Goal: Information Seeking & Learning: Find specific page/section

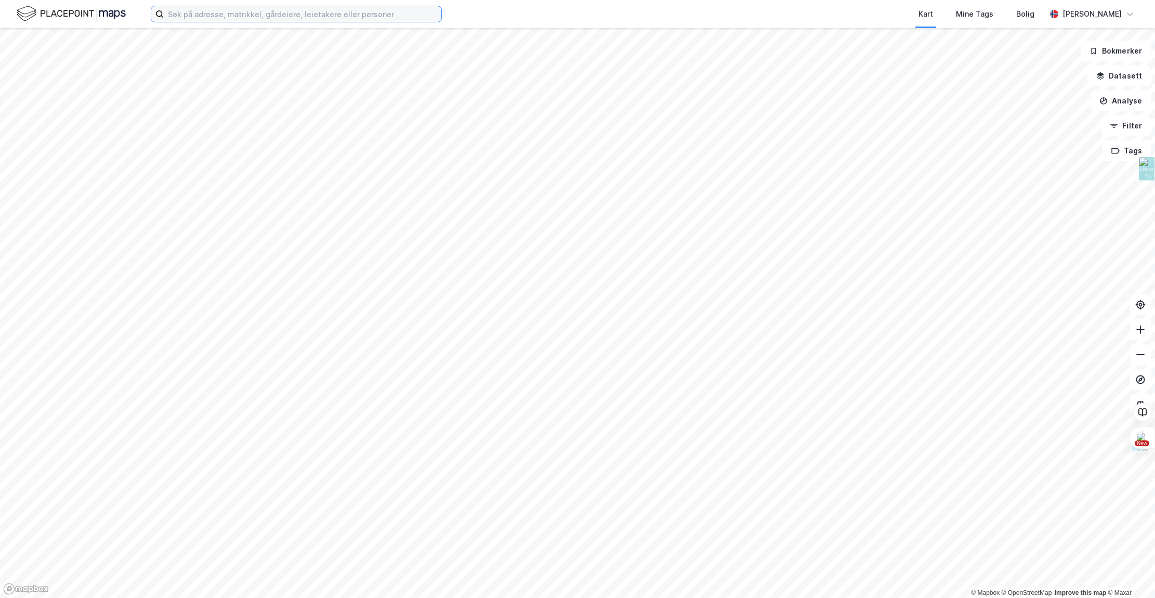
click at [261, 17] on input at bounding box center [303, 14] width 278 height 16
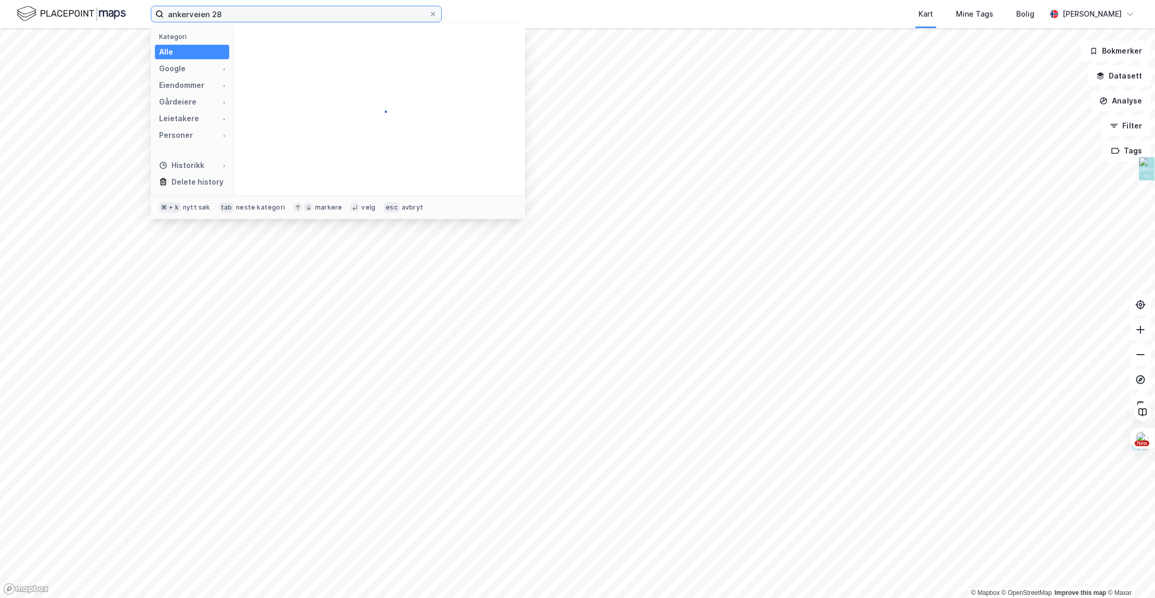
type input "ankerveien 28"
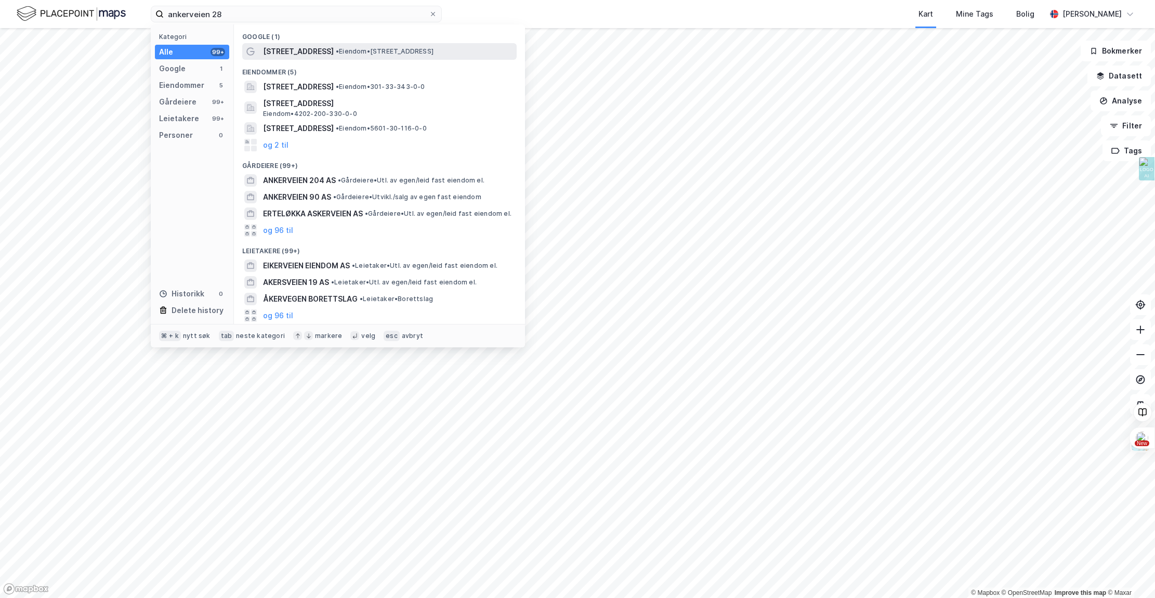
click at [336, 53] on span "•" at bounding box center [337, 51] width 3 height 8
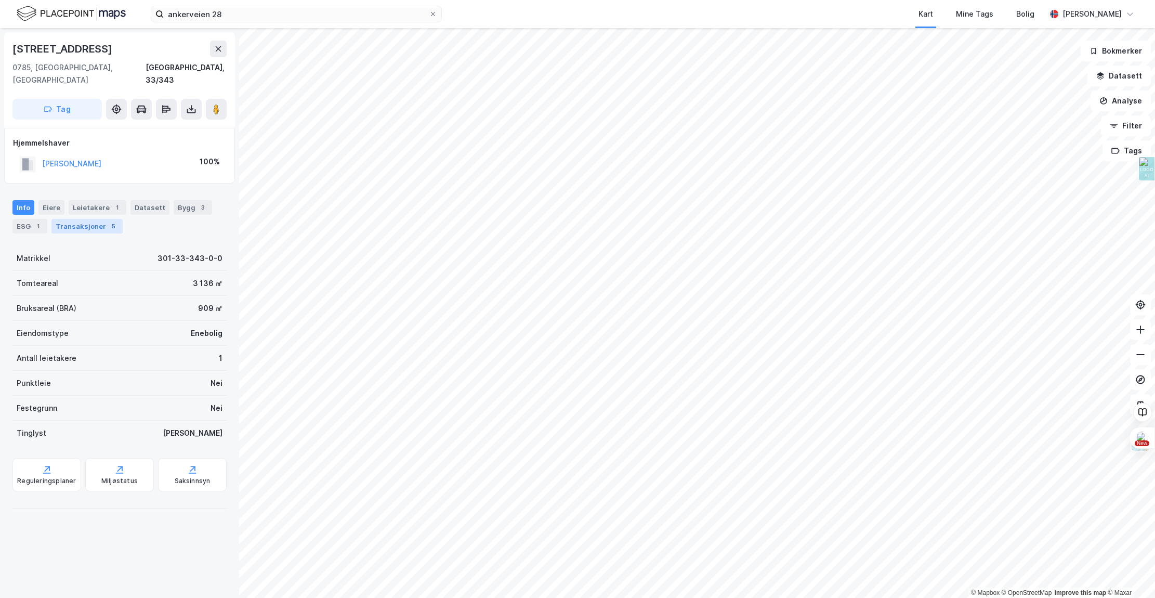
click at [94, 219] on div "Transaksjoner 5" at bounding box center [86, 226] width 71 height 15
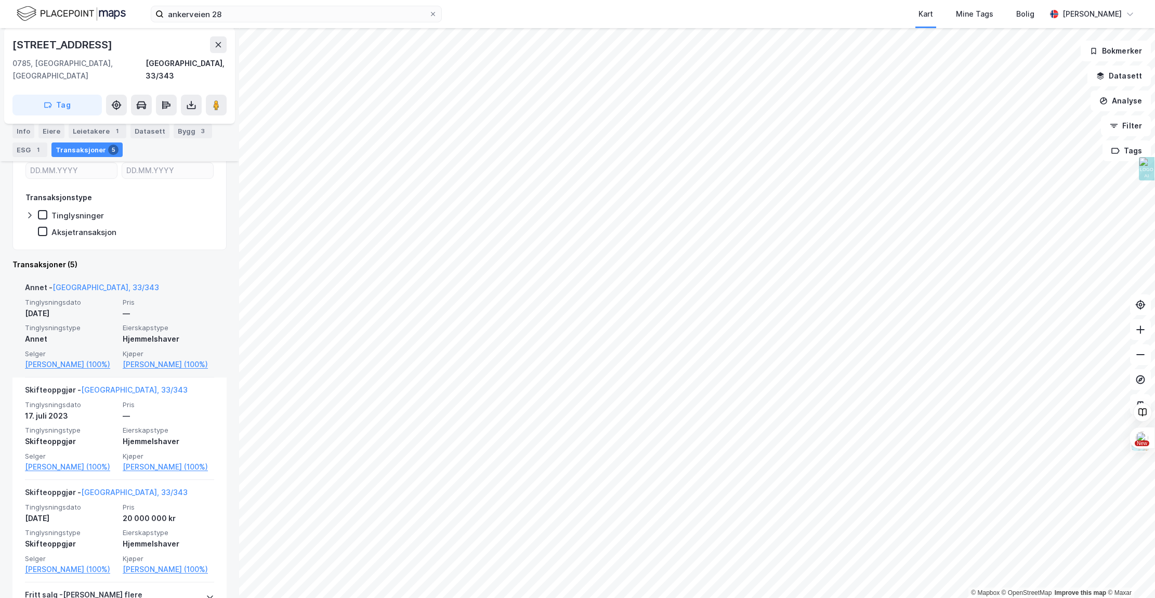
scroll to position [154, 0]
click at [136, 357] on link "[PERSON_NAME] (100%)" at bounding box center [168, 363] width 91 height 12
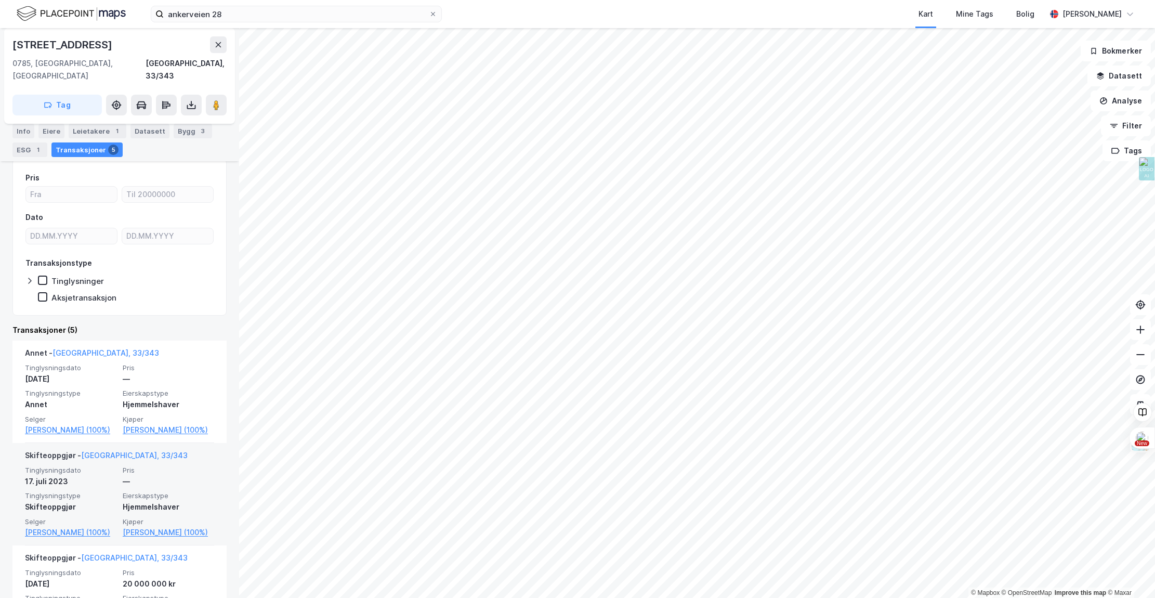
scroll to position [177, 0]
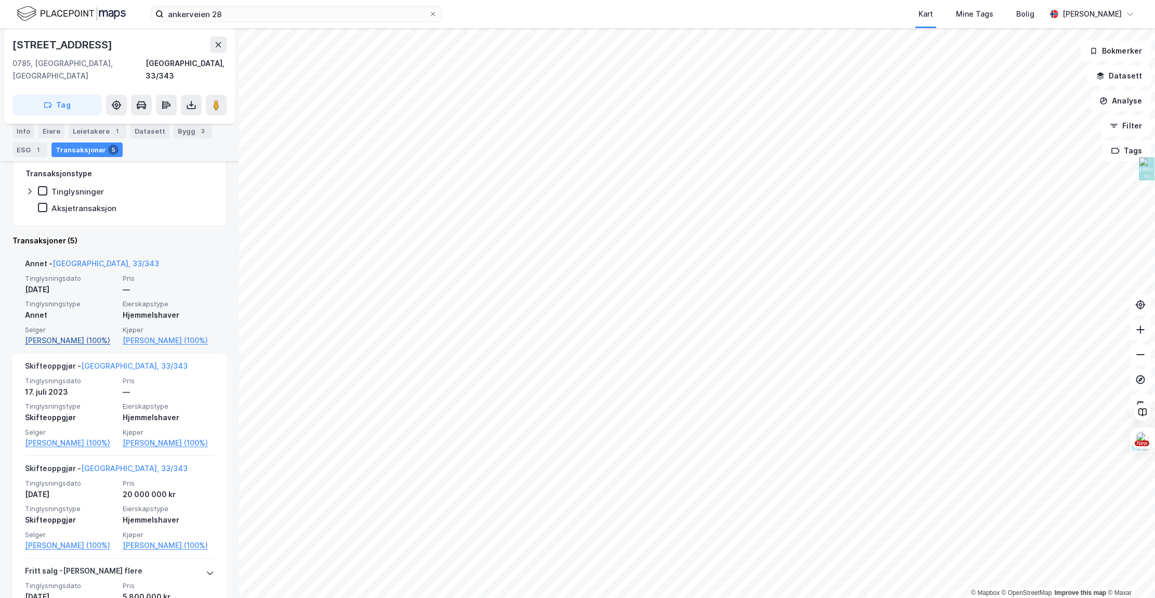
click at [57, 334] on link "[PERSON_NAME] (100%)" at bounding box center [70, 340] width 91 height 12
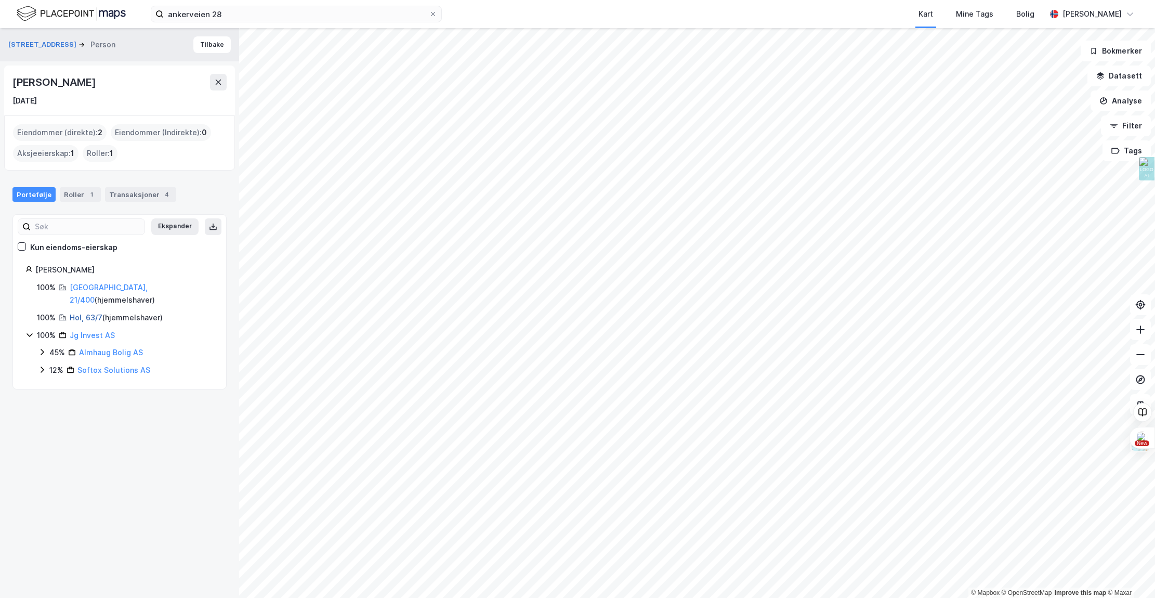
click at [89, 313] on link "Hol, 63/7" at bounding box center [86, 317] width 33 height 9
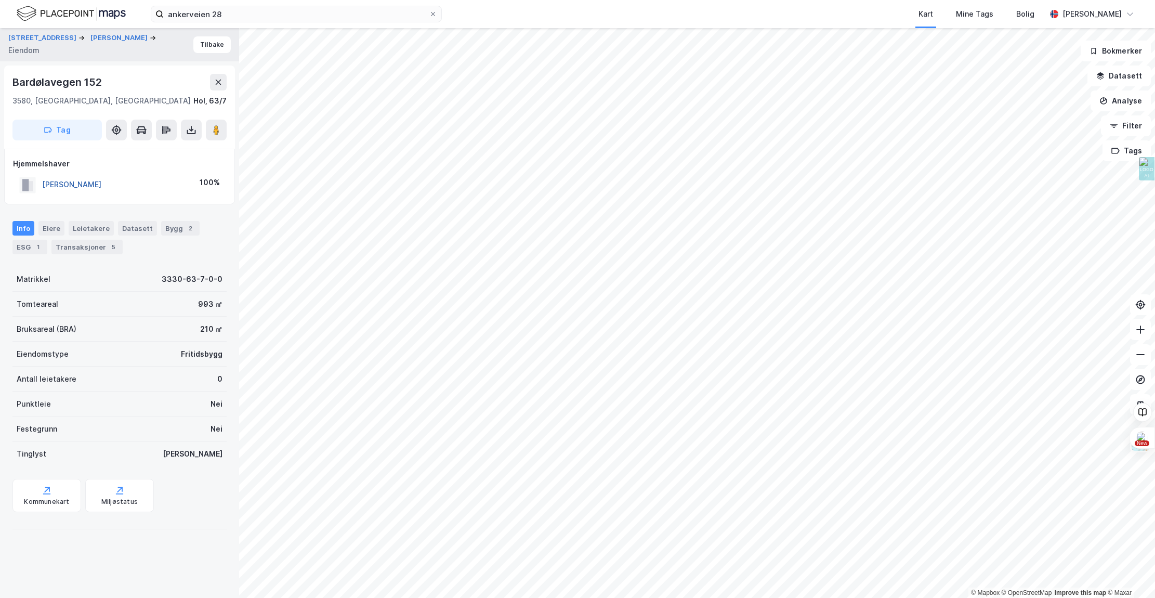
click at [0, 0] on button "[PERSON_NAME]" at bounding box center [0, 0] width 0 height 0
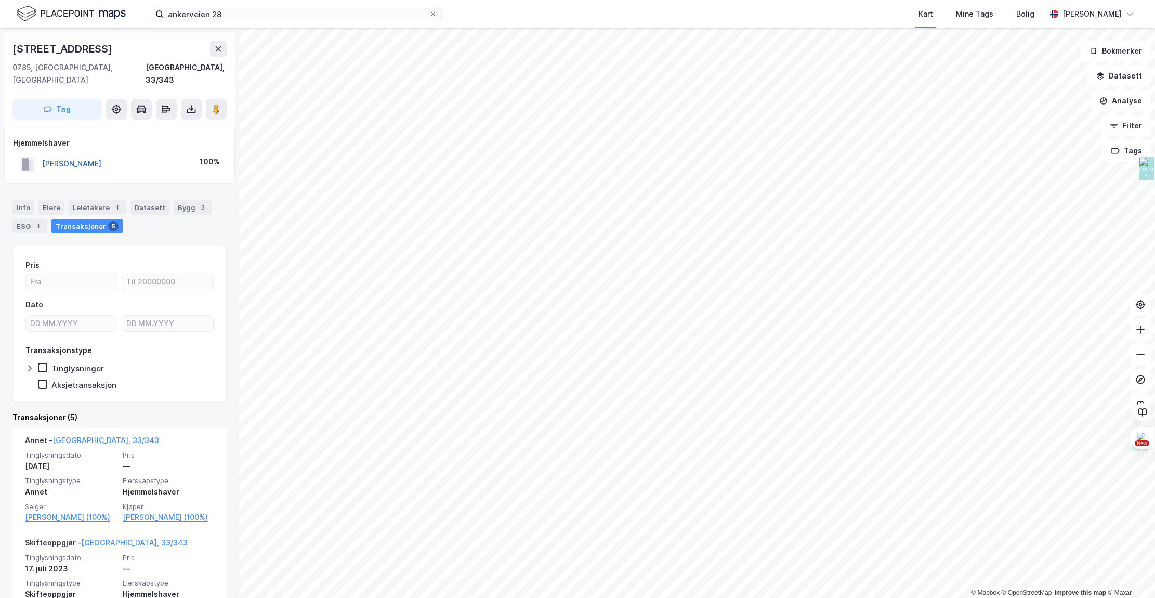
click at [0, 0] on button "[PERSON_NAME]" at bounding box center [0, 0] width 0 height 0
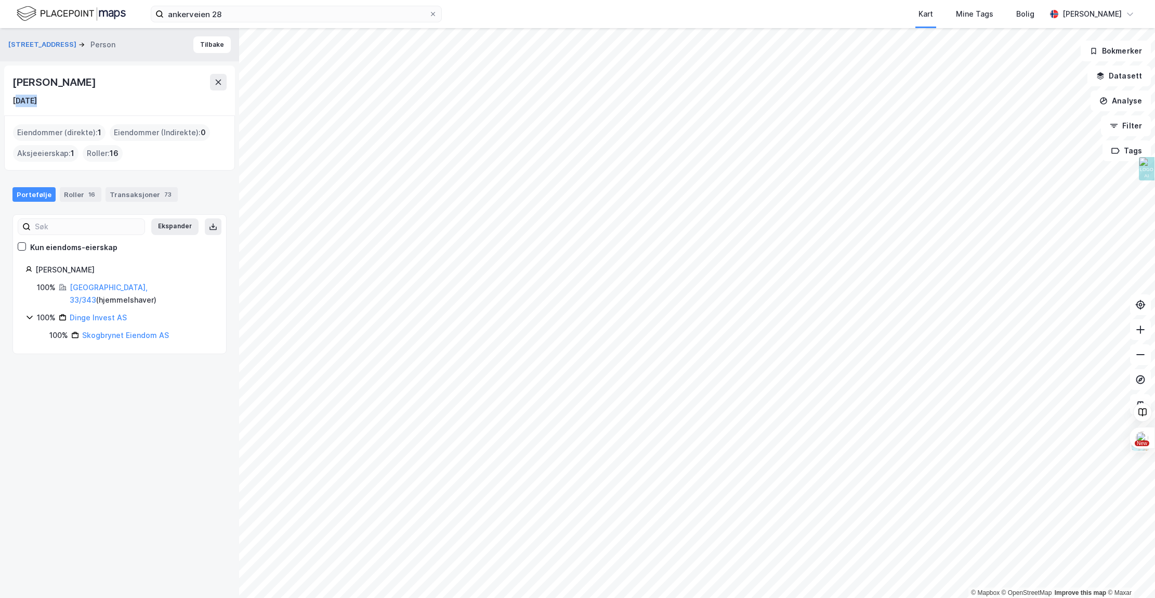
drag, startPoint x: 15, startPoint y: 100, endPoint x: 56, endPoint y: 103, distance: 41.2
click at [56, 103] on div "[DATE]" at bounding box center [119, 101] width 214 height 12
click at [57, 103] on div "[DATE]" at bounding box center [119, 101] width 214 height 12
drag, startPoint x: 55, startPoint y: 102, endPoint x: 11, endPoint y: 100, distance: 43.2
click at [11, 100] on div "[PERSON_NAME] [DATE]" at bounding box center [119, 90] width 231 height 50
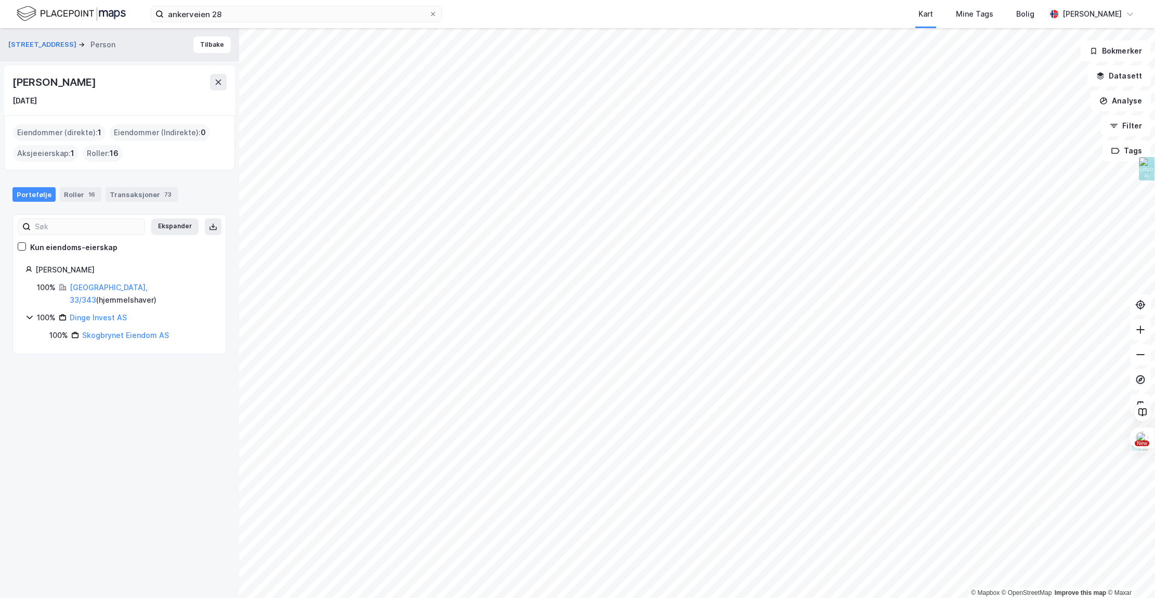
click at [14, 101] on div "[DATE]" at bounding box center [24, 101] width 24 height 12
drag, startPoint x: 14, startPoint y: 101, endPoint x: 47, endPoint y: 101, distance: 32.7
click at [37, 101] on div "[DATE]" at bounding box center [24, 101] width 24 height 12
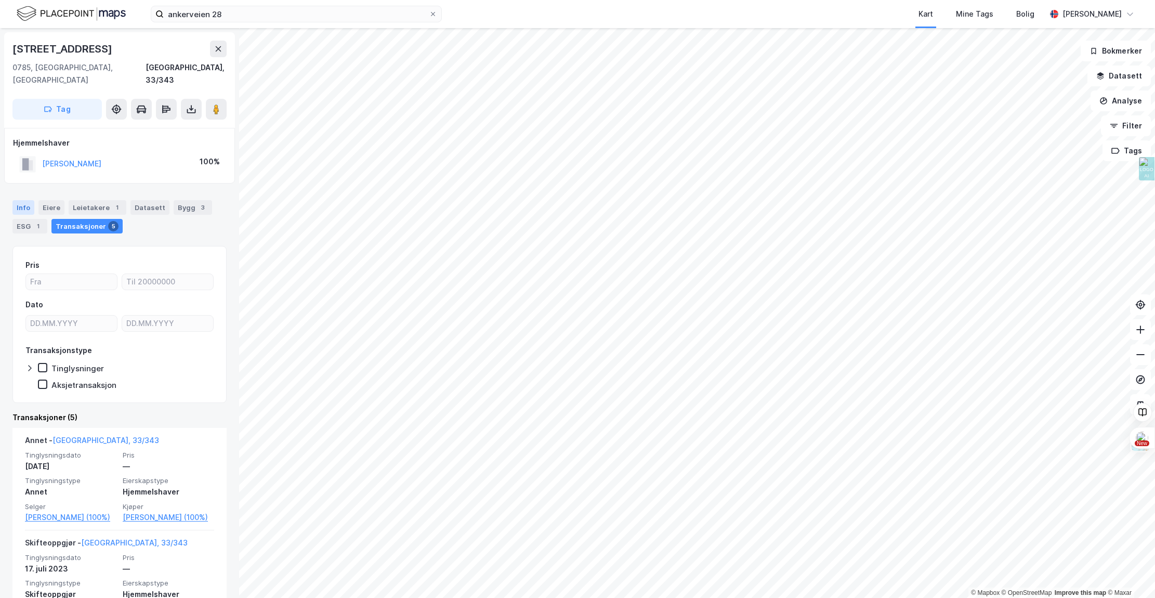
click at [25, 200] on div "Info" at bounding box center [23, 207] width 22 height 15
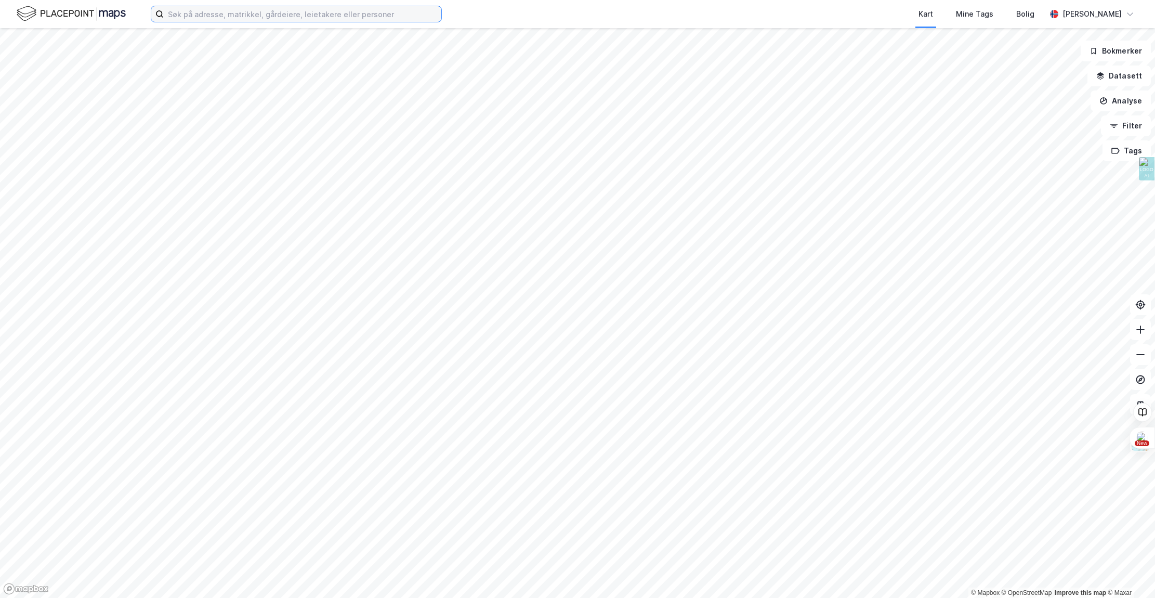
click at [367, 9] on input at bounding box center [303, 14] width 278 height 16
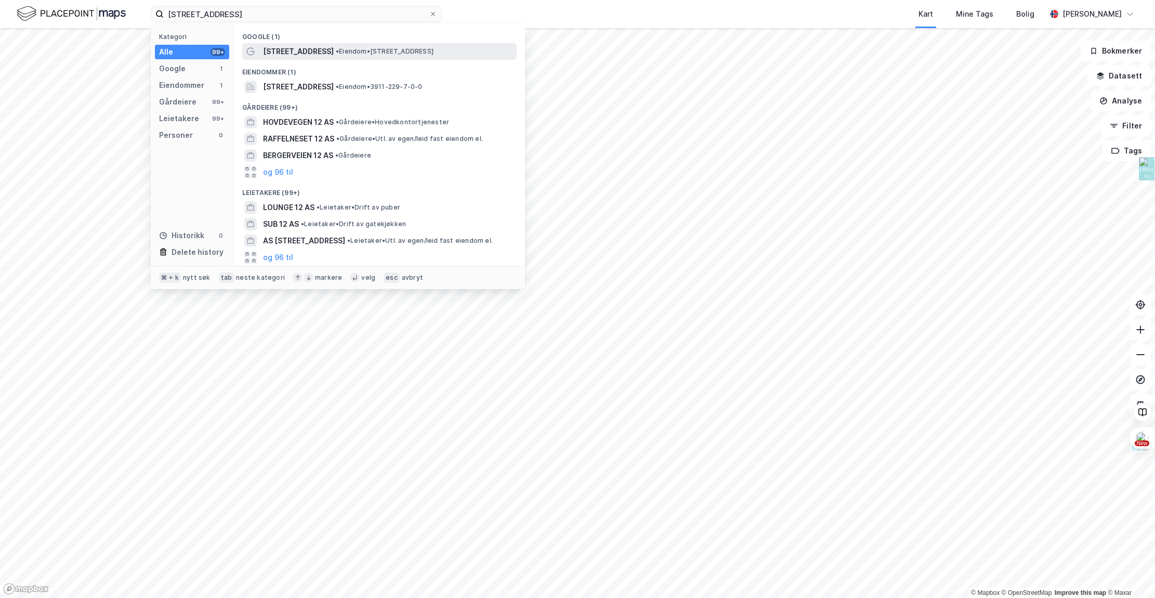
click at [362, 48] on span "• Eiendom • Hvasserveien 12, 3148 Hvasser" at bounding box center [385, 51] width 98 height 8
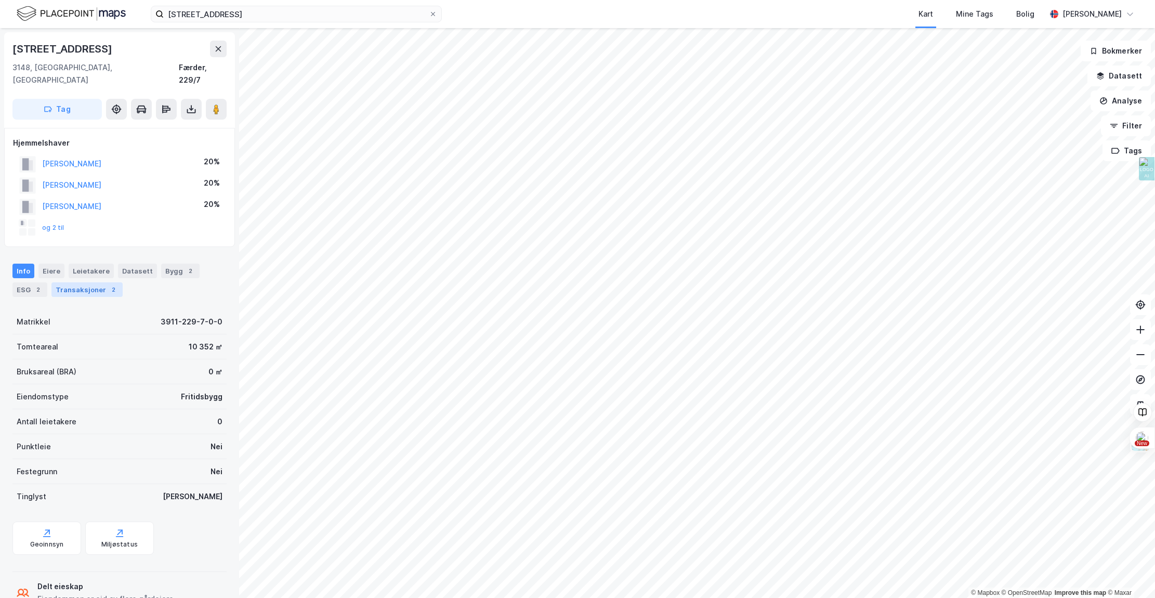
drag, startPoint x: 108, startPoint y: 277, endPoint x: 102, endPoint y: 275, distance: 5.8
click at [108, 284] on div "2" at bounding box center [113, 289] width 10 height 10
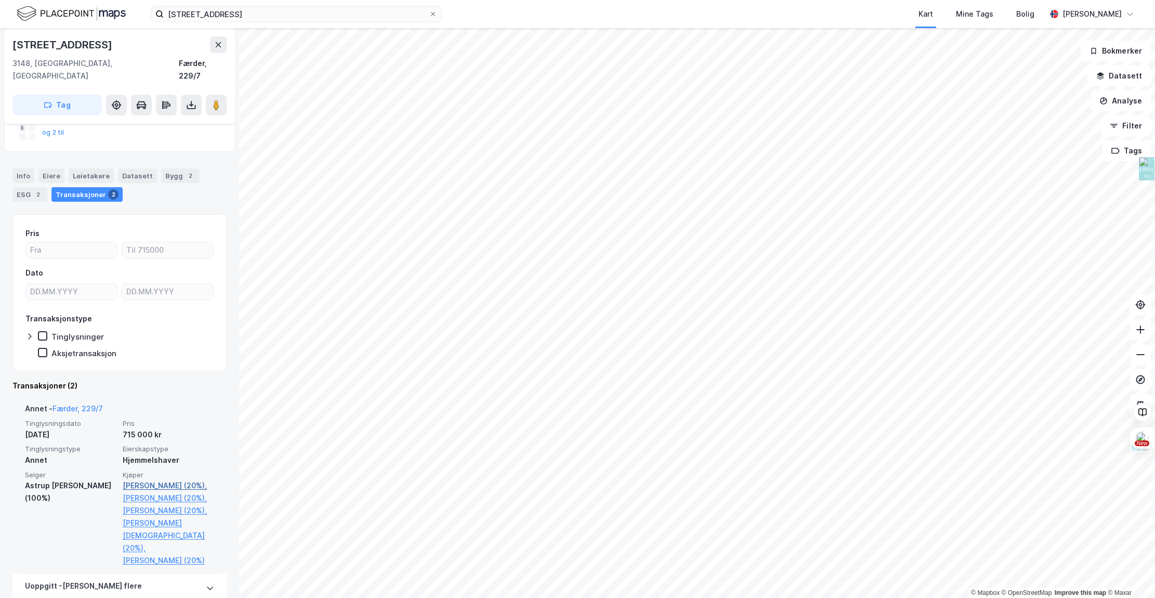
scroll to position [94, 0]
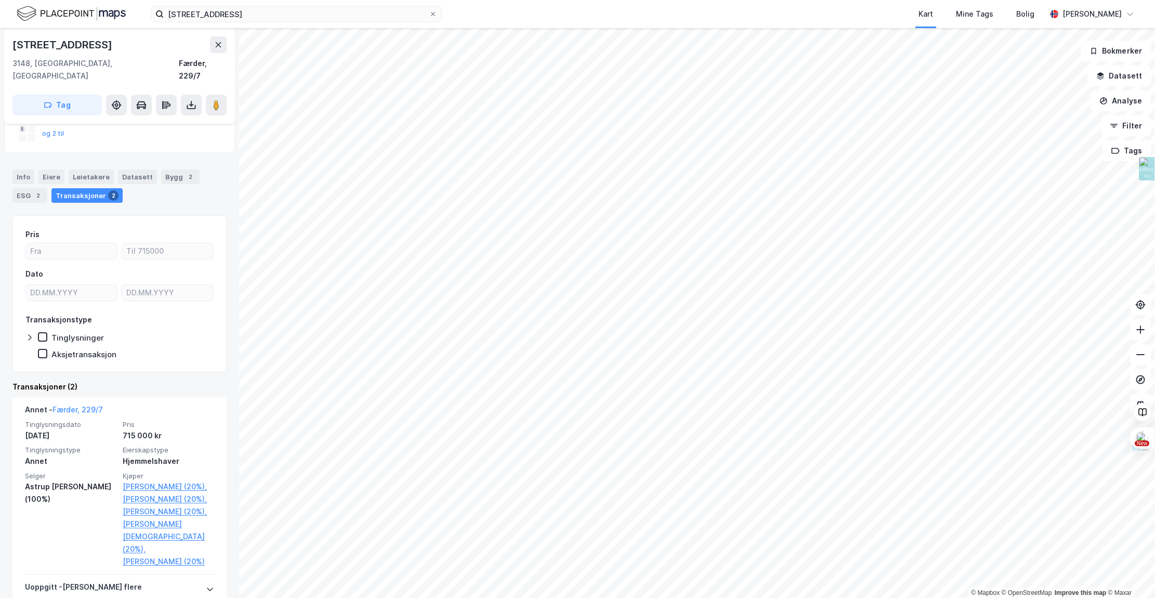
click at [547, 597] on html "hvasserveien 12 Kart Mine Tags Bolig Kristian Ruud-Nesheim © Mapbox © OpenStree…" at bounding box center [577, 299] width 1155 height 598
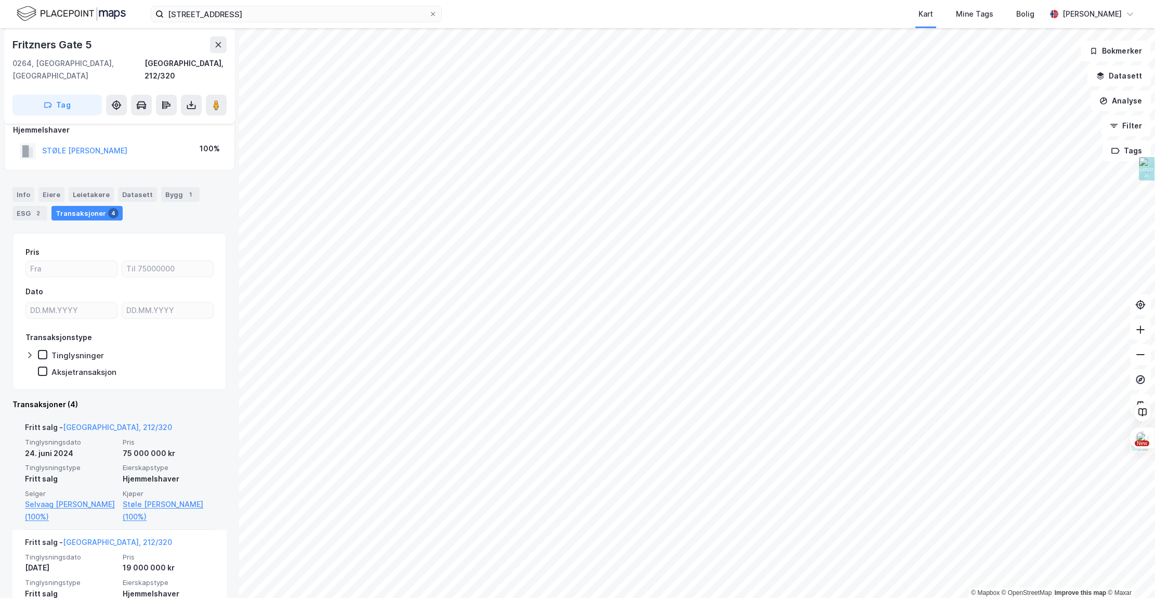
scroll to position [14, 0]
click at [131, 497] on link "Støle Tonje Flørnes (100%)" at bounding box center [168, 509] width 91 height 25
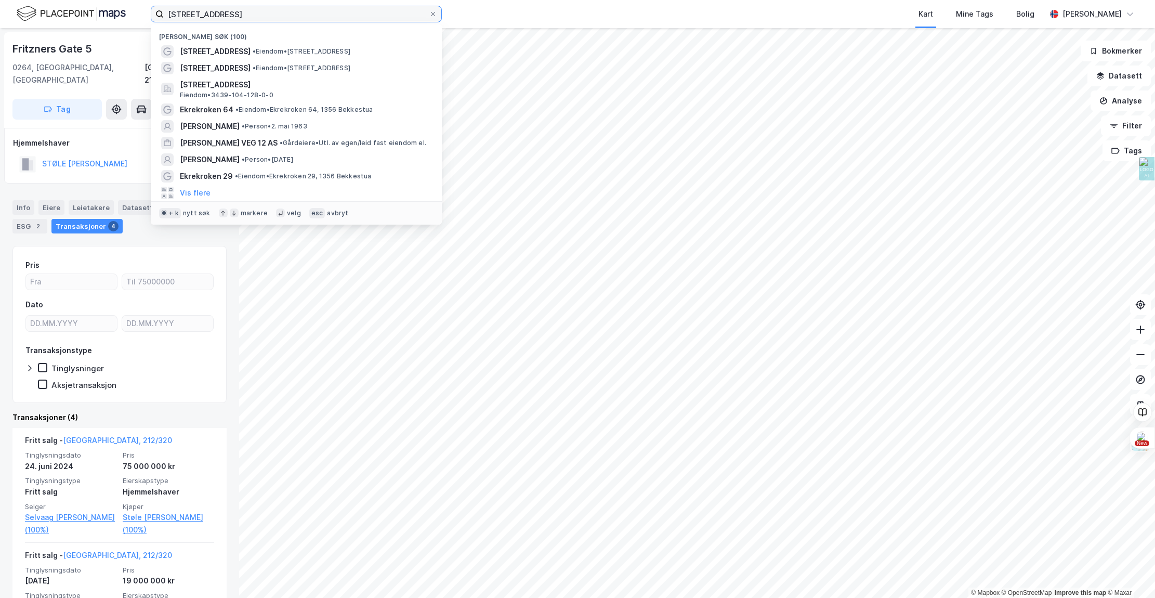
click at [313, 12] on input "hvasserveien 12" at bounding box center [296, 14] width 265 height 16
click at [312, 11] on input "hvasserveien 12" at bounding box center [296, 14] width 265 height 16
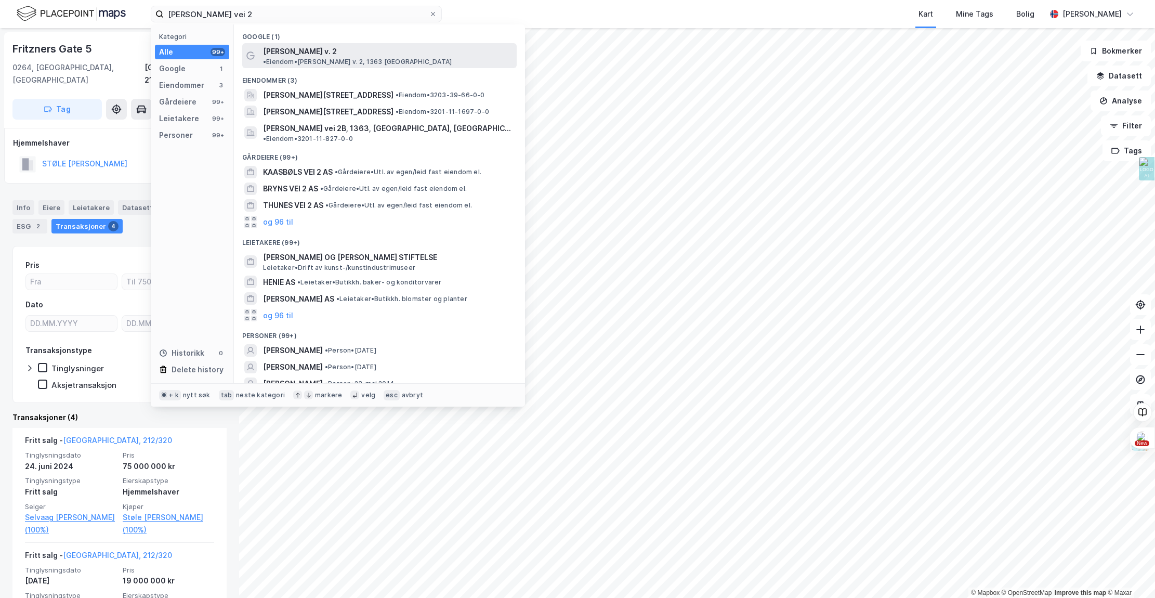
click at [291, 53] on span "Sonja Henies v. 2" at bounding box center [300, 51] width 74 height 12
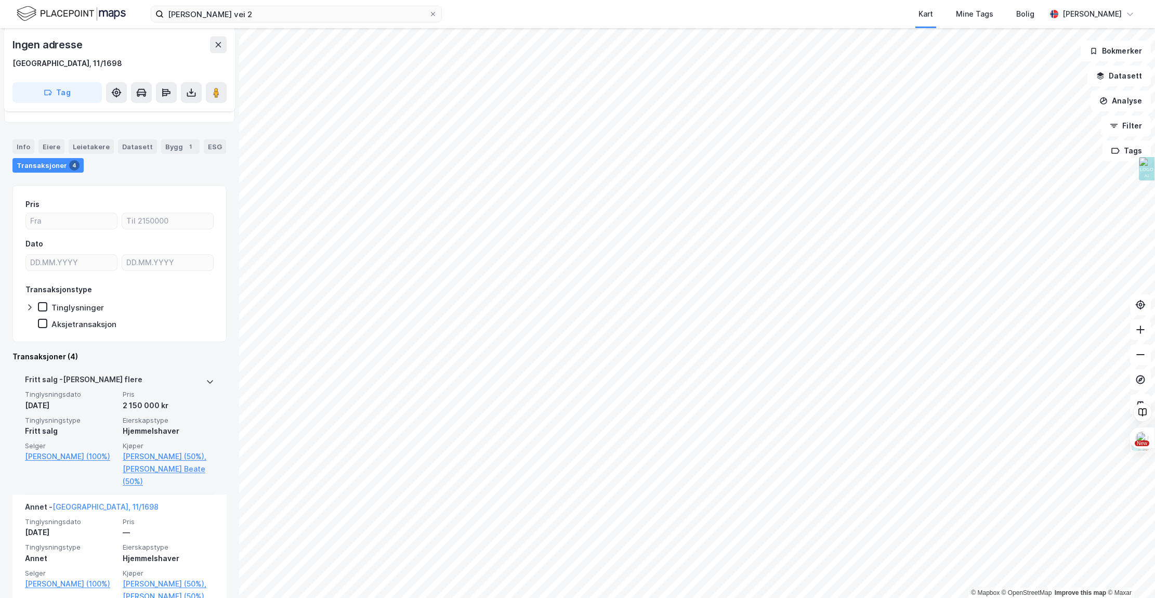
scroll to position [112, 0]
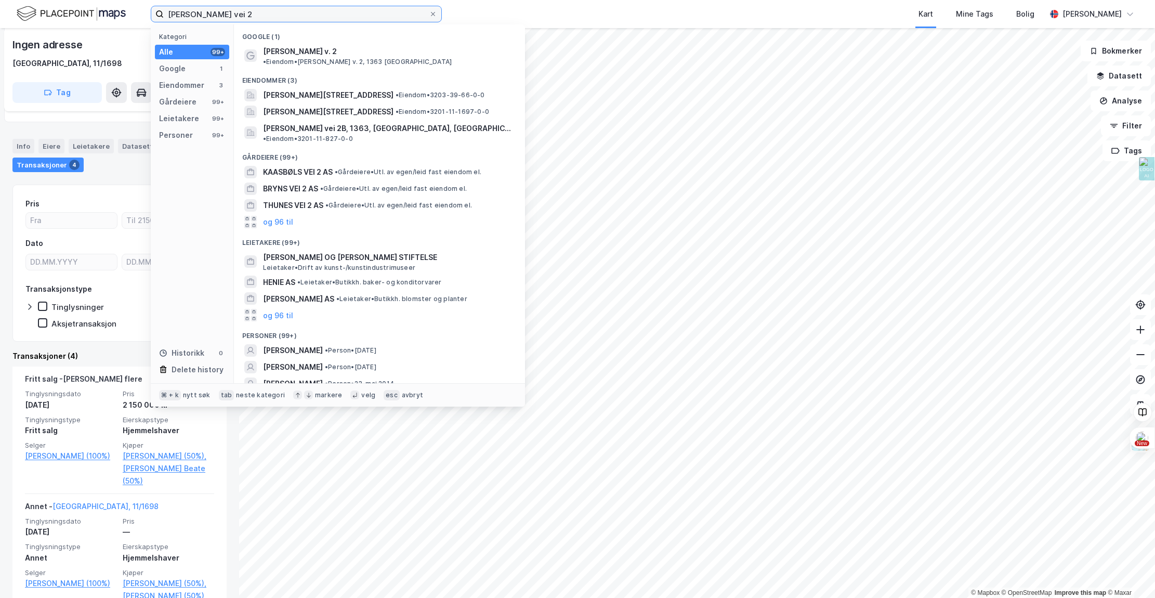
click at [280, 16] on input "sonja henies vei 2" at bounding box center [296, 14] width 265 height 16
click at [277, 19] on input "sonja henies vei 2" at bounding box center [296, 14] width 265 height 16
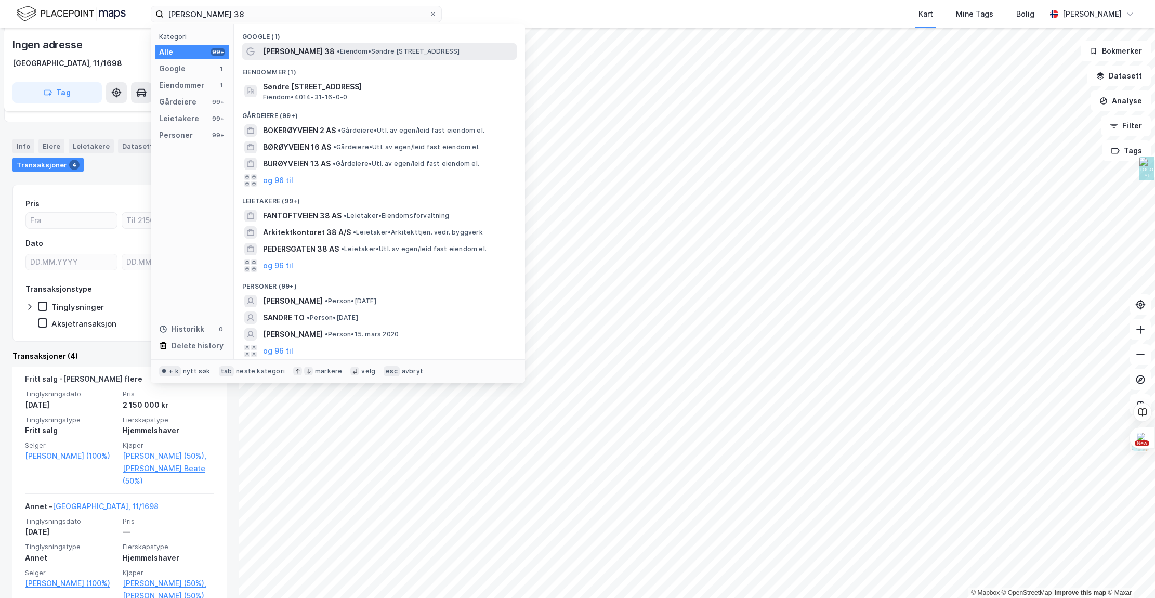
click at [335, 48] on span "Søndre Bærøyveien 38" at bounding box center [299, 51] width 72 height 12
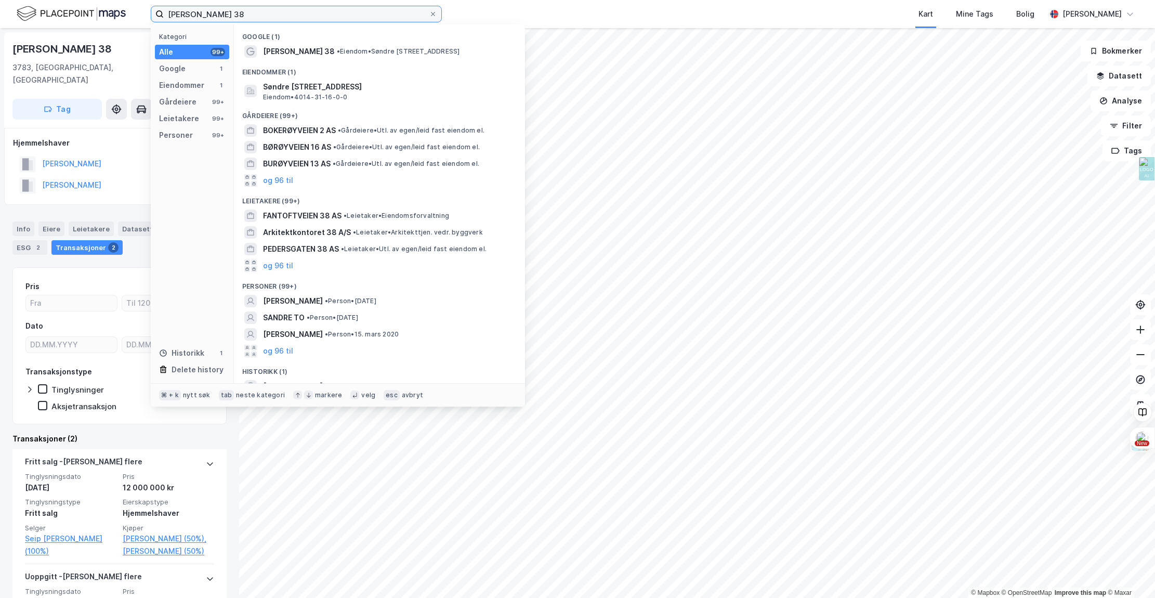
click at [185, 9] on input "søndre bærøyveien 38" at bounding box center [296, 14] width 265 height 16
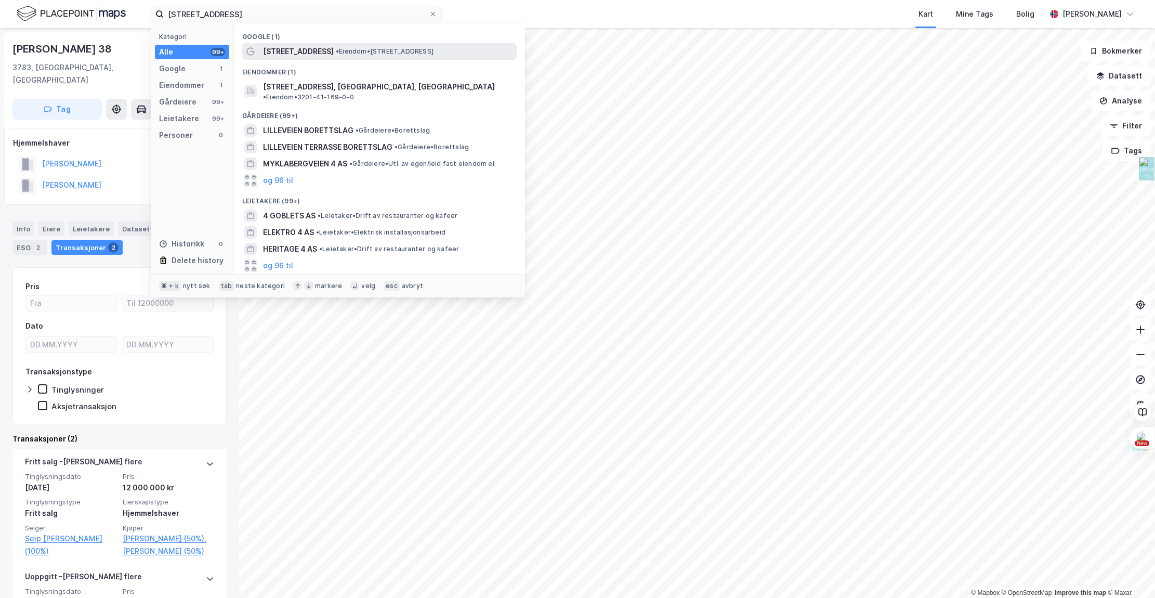
click at [305, 50] on span "Lilløyveien 4" at bounding box center [298, 51] width 71 height 12
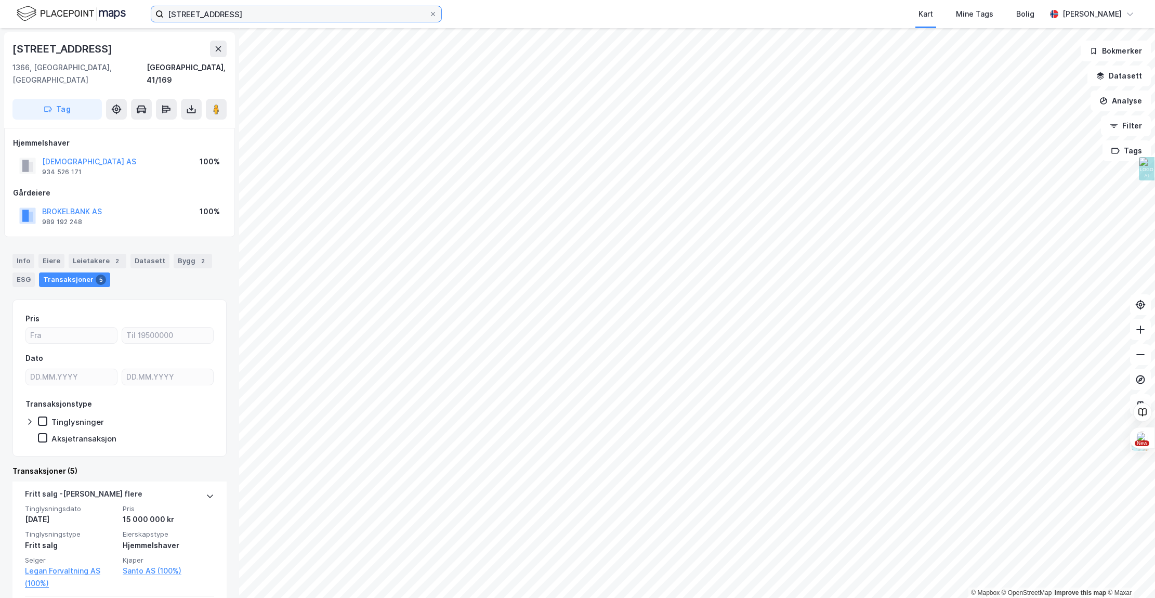
click at [307, 15] on input "lilløyveien 4" at bounding box center [296, 14] width 265 height 16
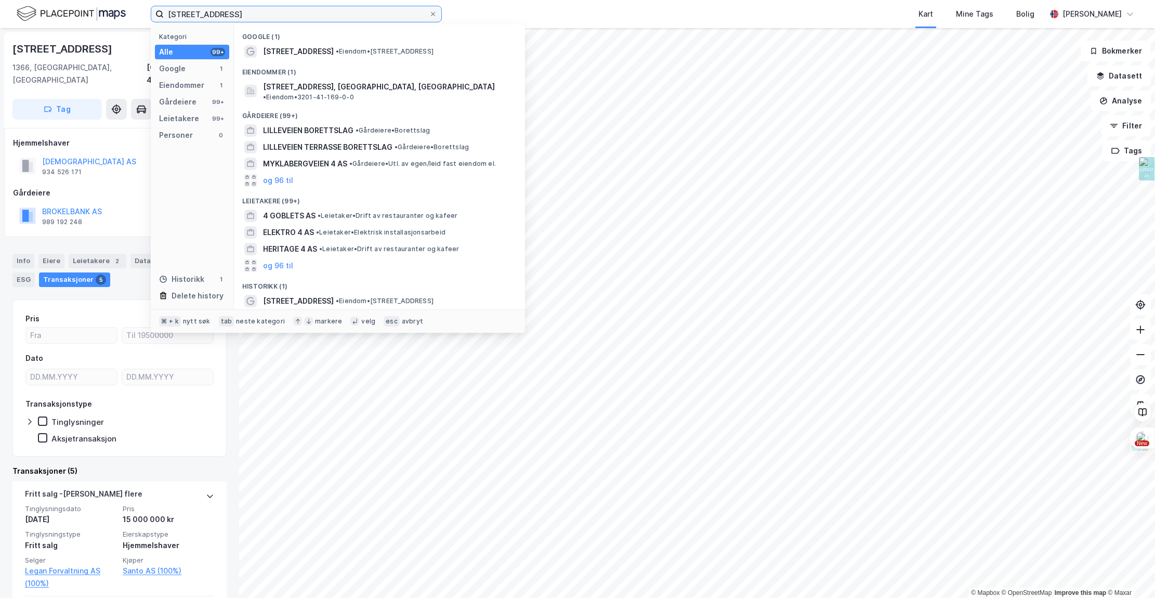
click at [307, 15] on input "lilløyveien 4" at bounding box center [296, 14] width 265 height 16
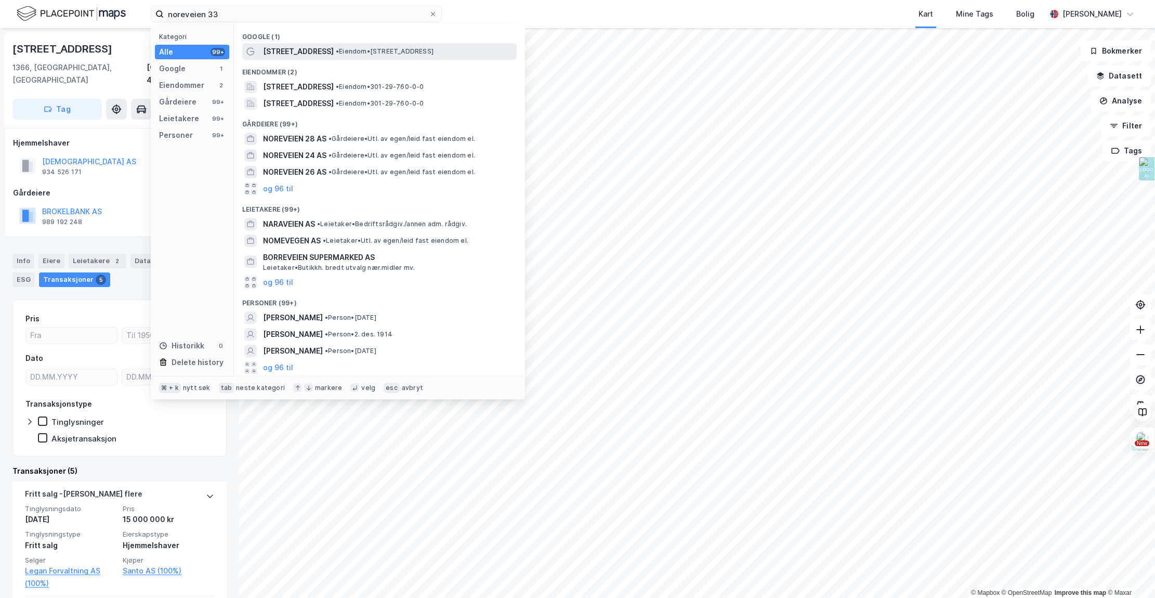
click at [411, 52] on span "• Eiendom • Noreveien 33B, 0379 Oslo" at bounding box center [385, 51] width 98 height 8
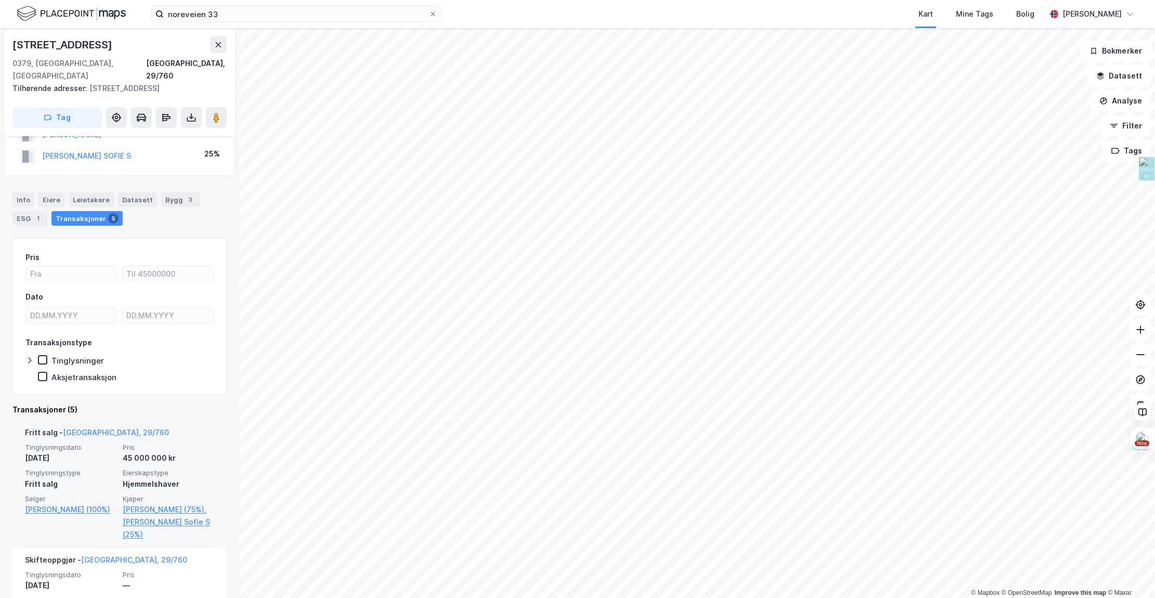
scroll to position [49, 0]
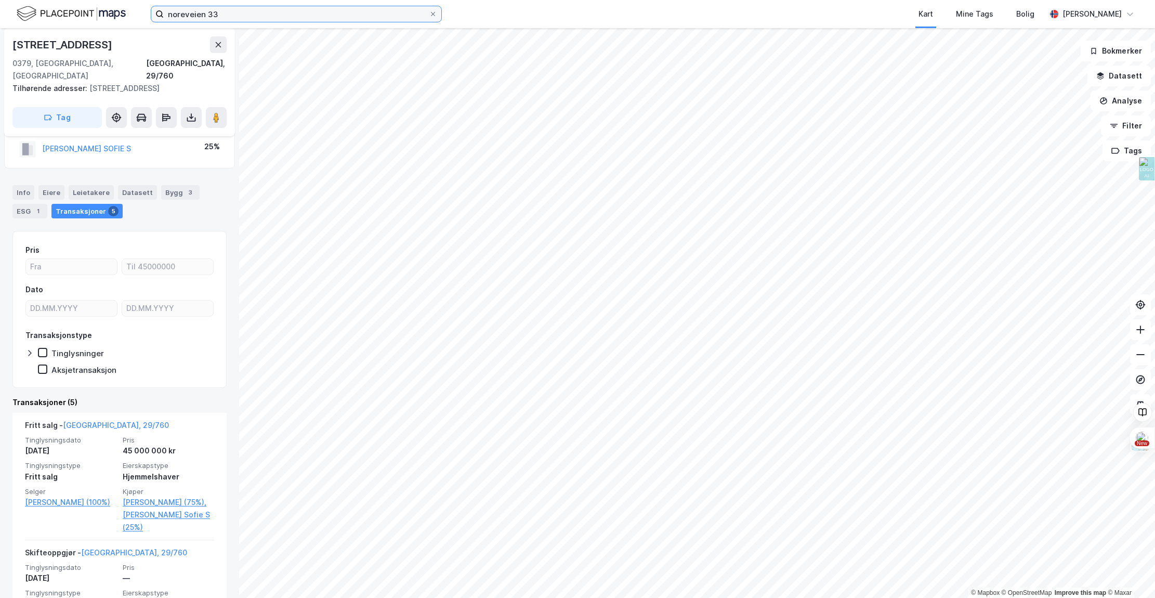
click at [195, 15] on input "noreveien 33" at bounding box center [296, 14] width 265 height 16
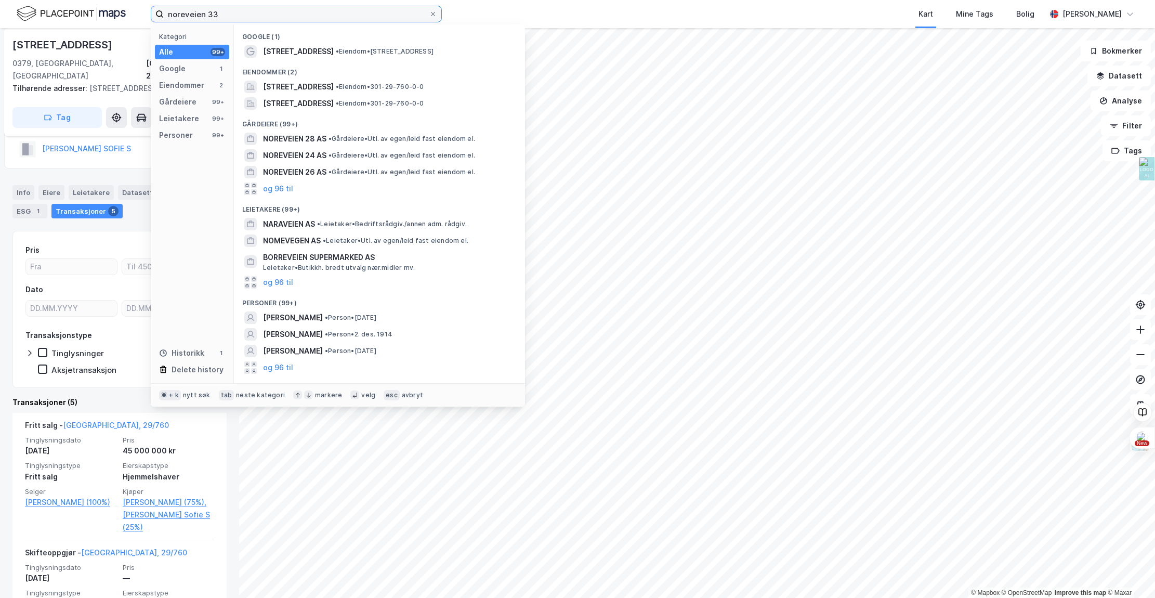
click at [195, 15] on input "noreveien 33" at bounding box center [296, 14] width 265 height 16
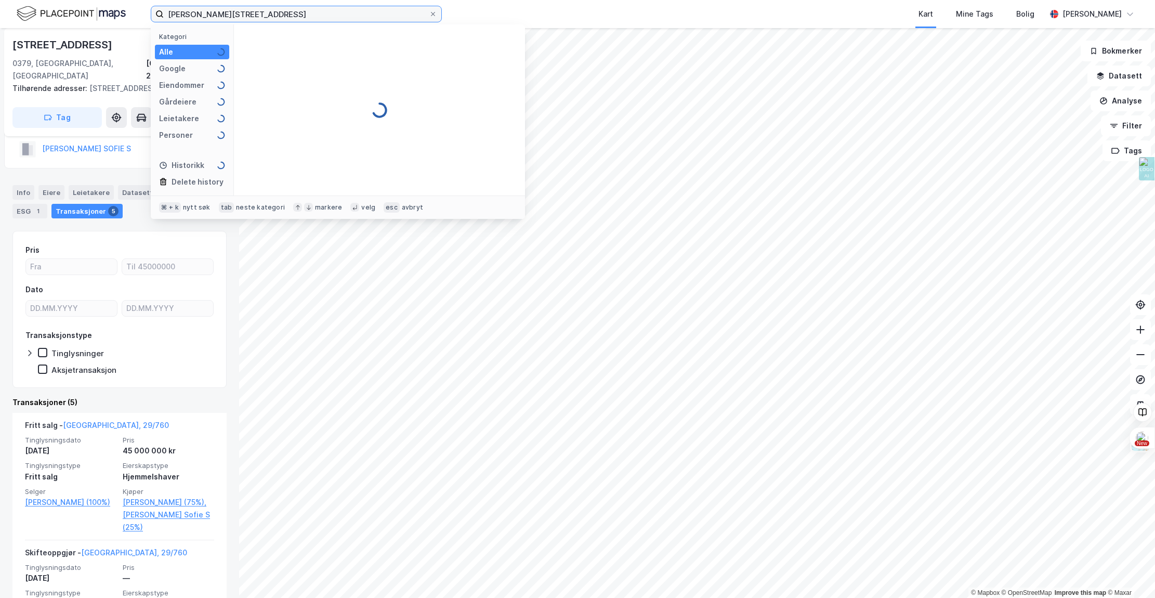
type input "halvdan svartes gate 44"
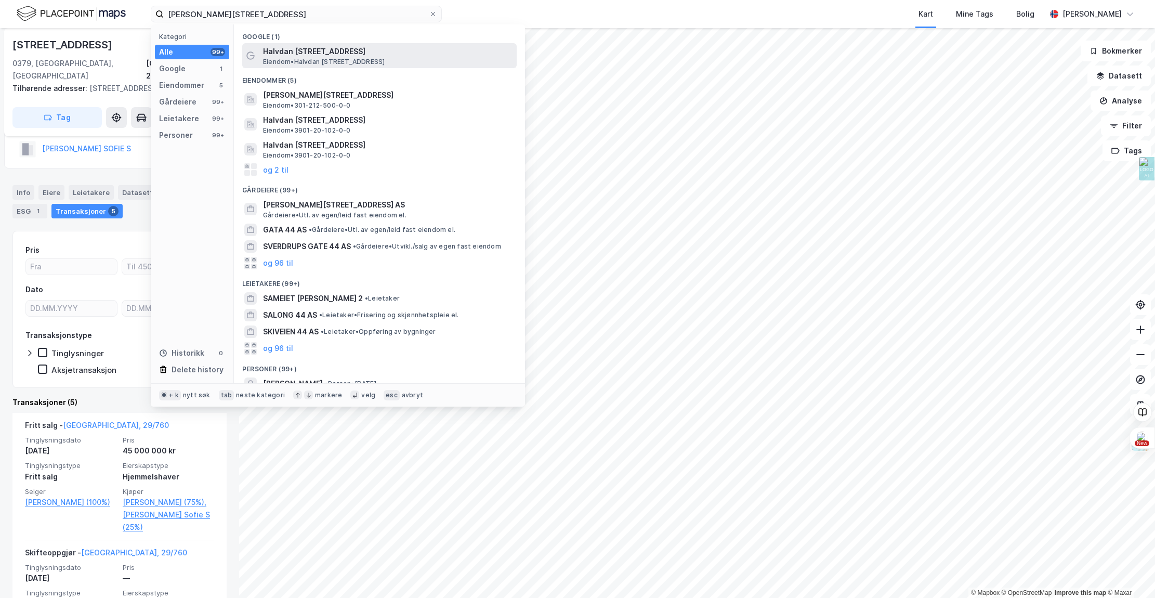
click at [312, 61] on span "Eiendom • Halvdan Svartes gate 44A, 3186 Horten" at bounding box center [324, 62] width 122 height 8
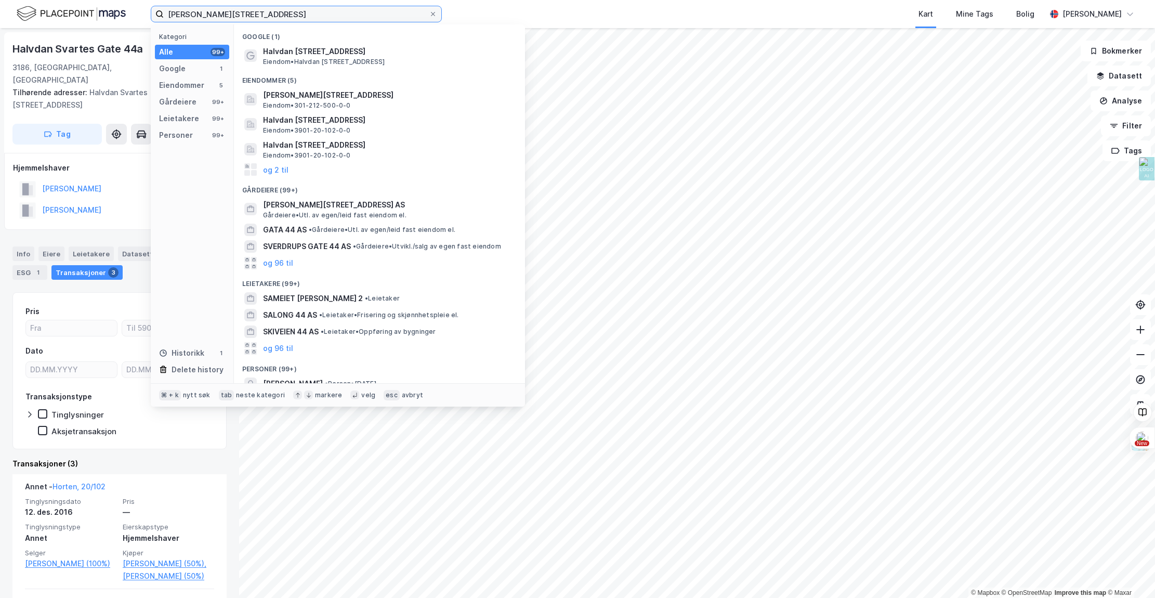
drag, startPoint x: 155, startPoint y: 12, endPoint x: 37, endPoint y: 5, distance: 118.8
click at [40, 5] on div "halvdan svartes gate 44 Kategori Alle 99+ Google 1 Eiendommer 5 Gårdeiere 99+ L…" at bounding box center [577, 14] width 1155 height 28
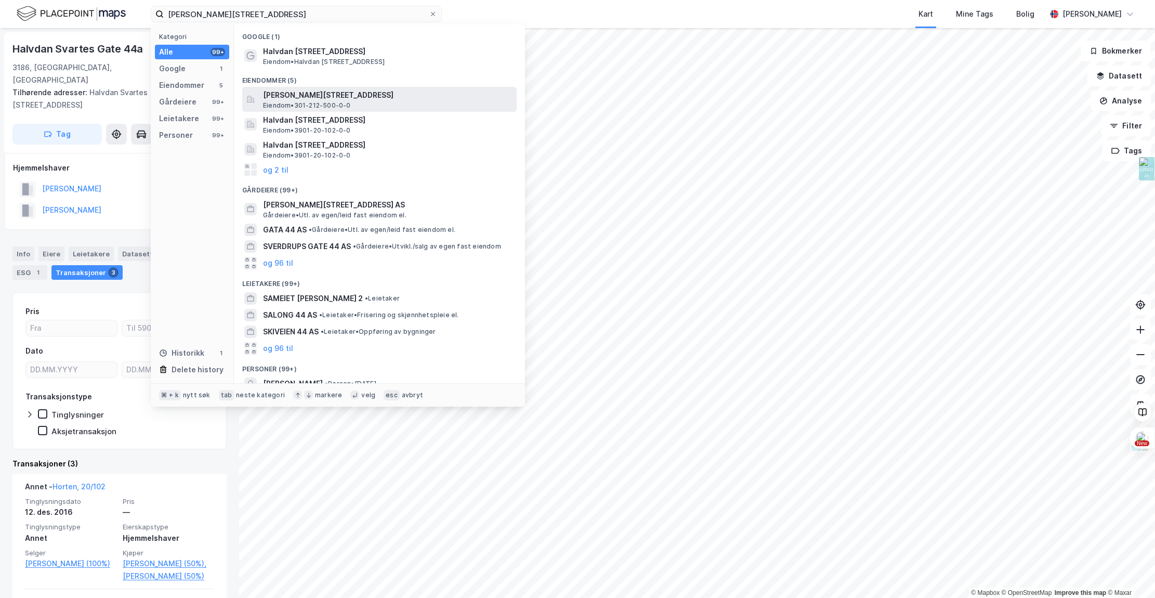
click at [333, 101] on div "Halvdan Svartes gate 44, 0268, OSLO, OSLO Eiendom • 301-212-500-0-0" at bounding box center [389, 99] width 252 height 21
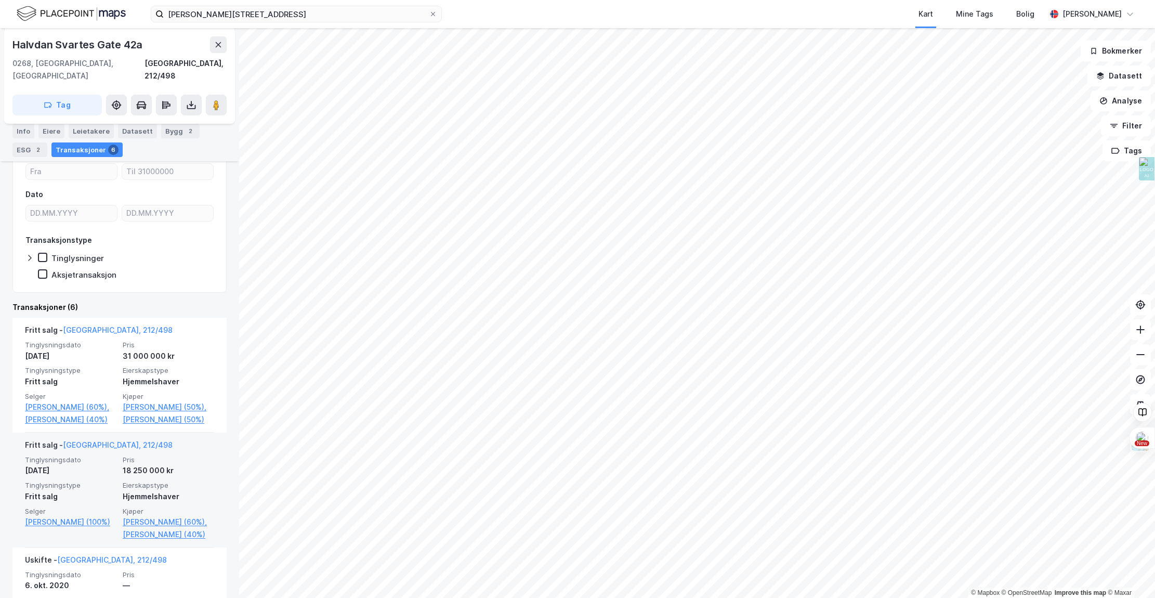
scroll to position [136, 0]
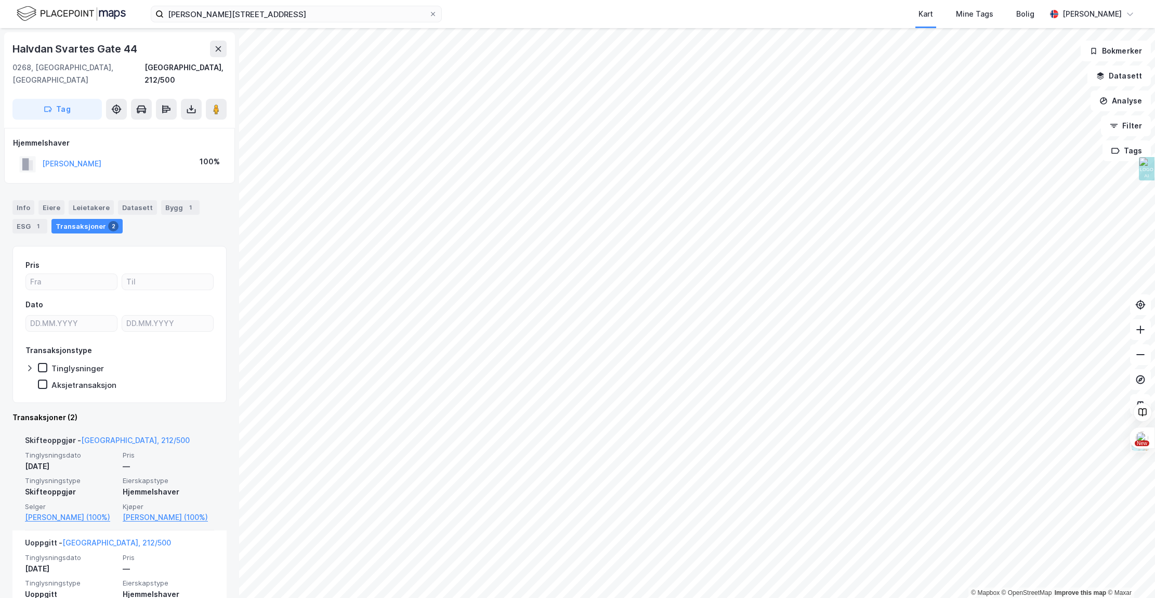
scroll to position [59, 0]
